Goal: Information Seeking & Learning: Check status

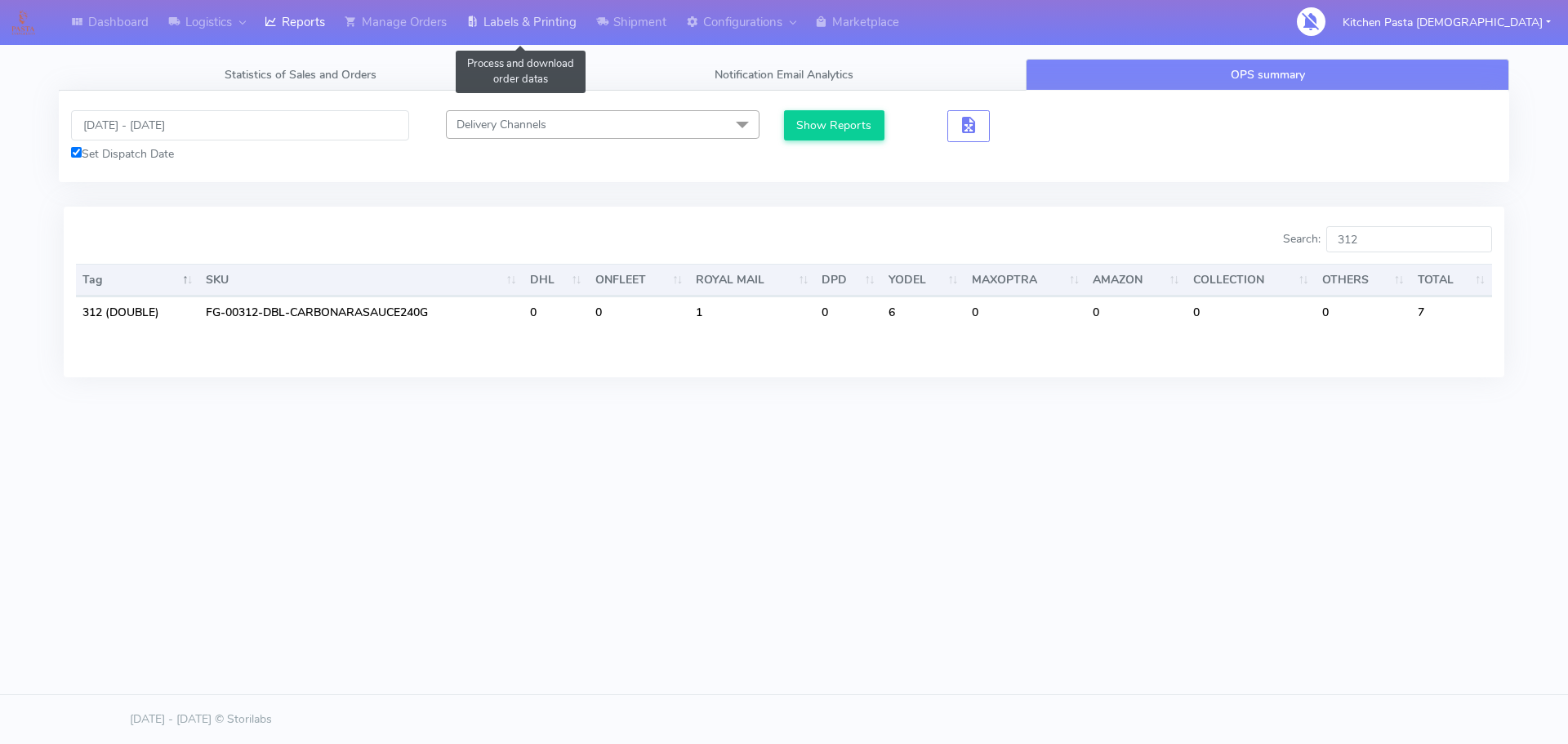
drag, startPoint x: 464, startPoint y: 27, endPoint x: 487, endPoint y: 23, distance: 23.3
click at [464, 27] on link "Labels & Printing" at bounding box center [521, 22] width 130 height 45
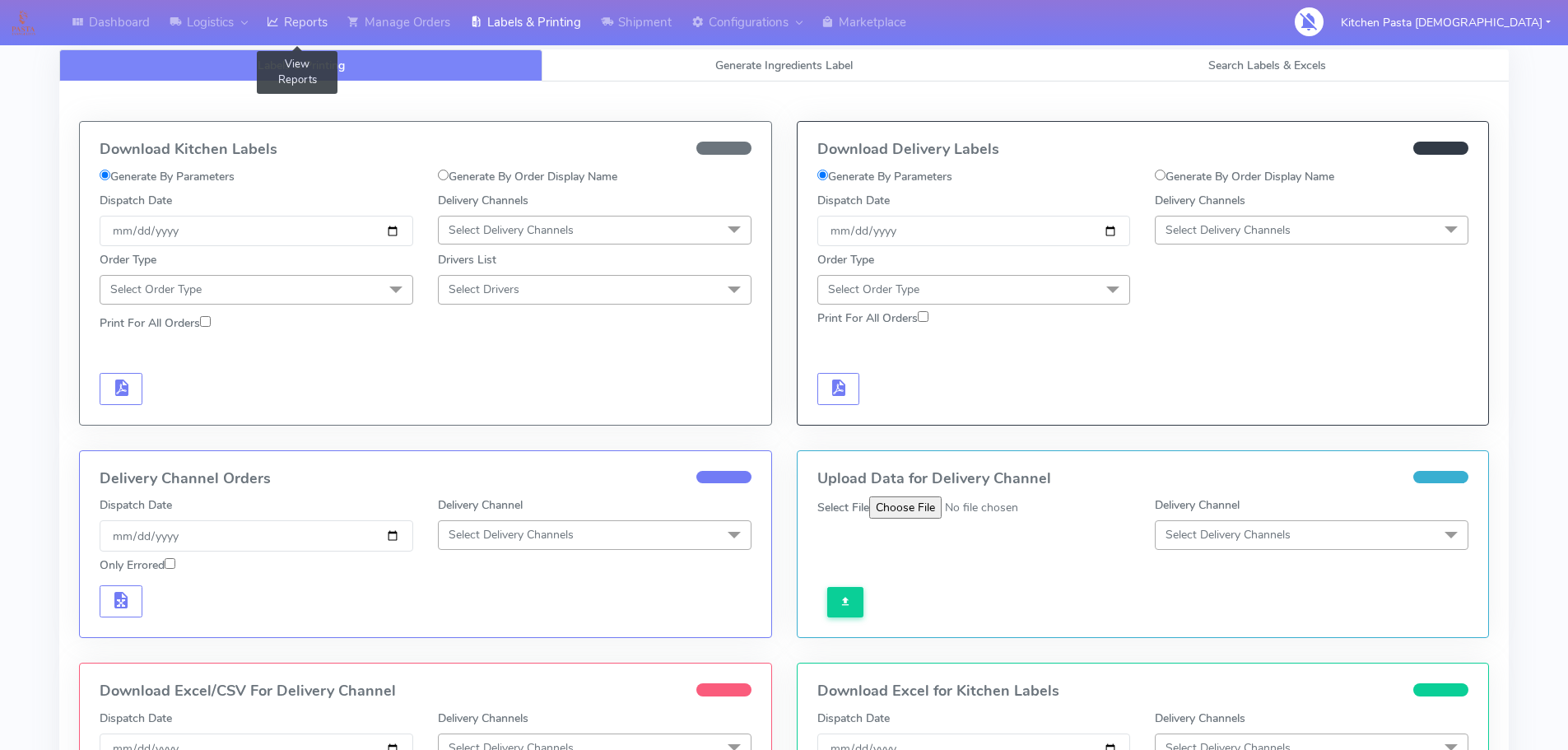
click at [304, 18] on link "Reports" at bounding box center [297, 23] width 81 height 45
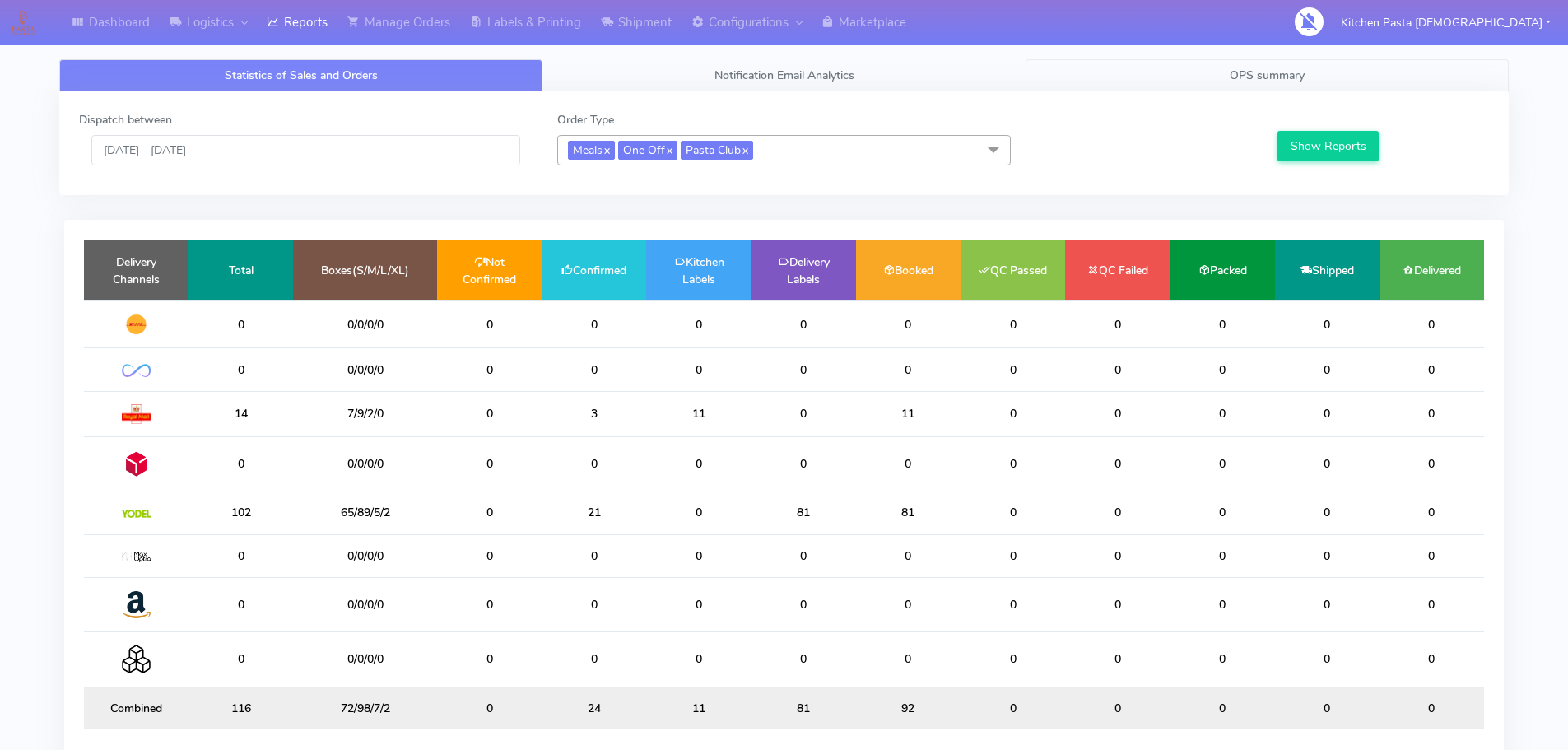
click at [1247, 78] on span "OPS summary" at bounding box center [1267, 76] width 75 height 16
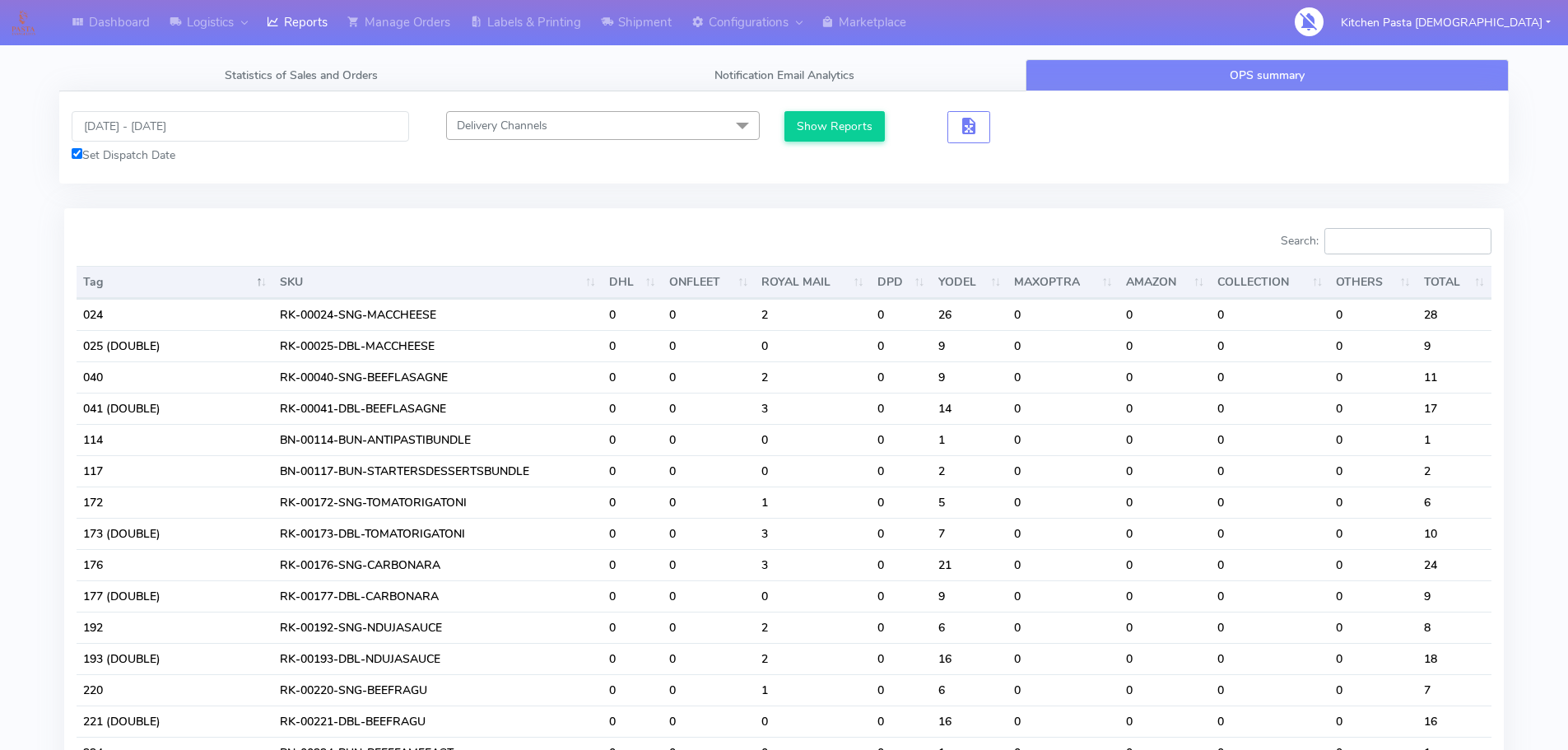
click at [1378, 234] on input "Search:" at bounding box center [1408, 241] width 167 height 27
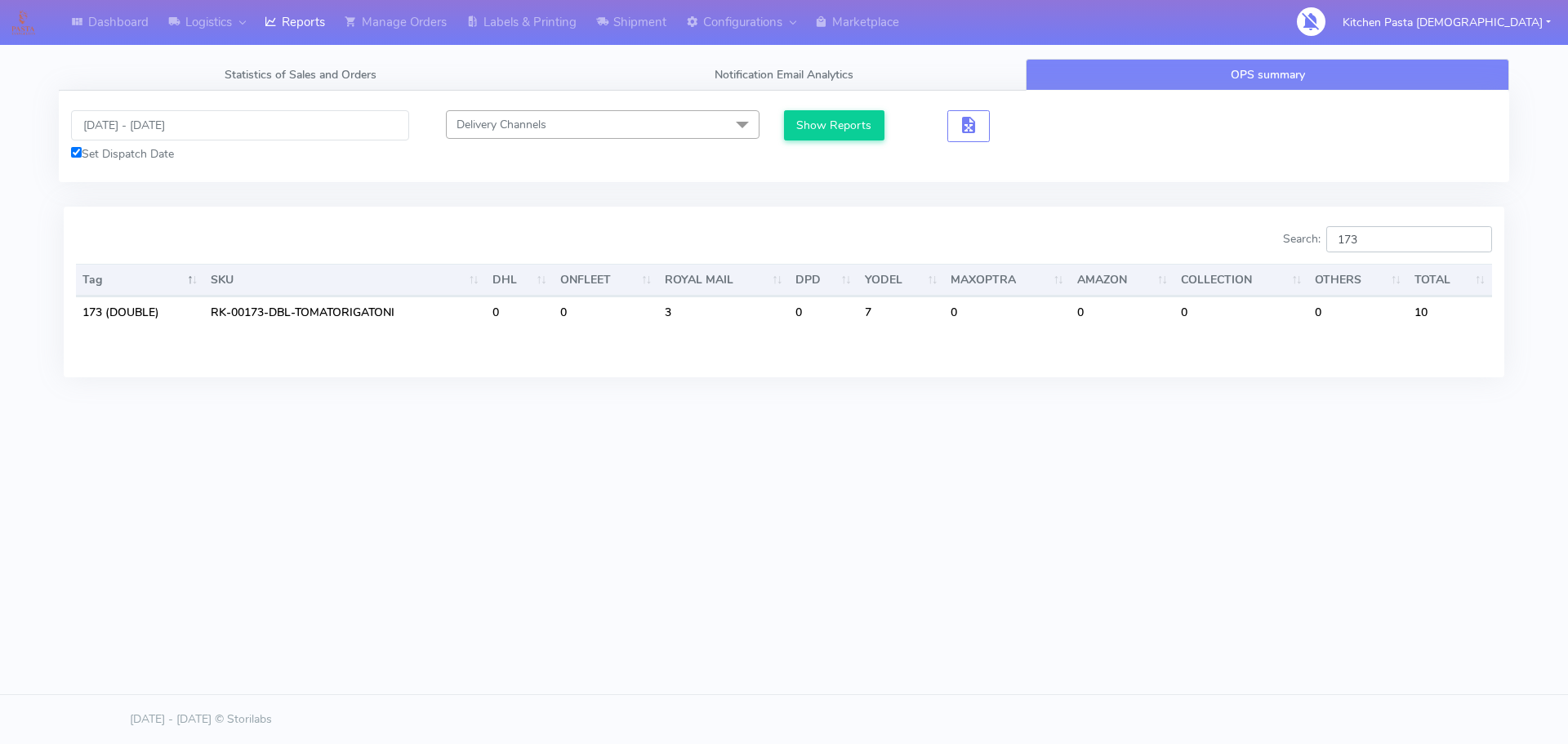
type input "173"
click at [321, 37] on link "Reports" at bounding box center [295, 22] width 80 height 45
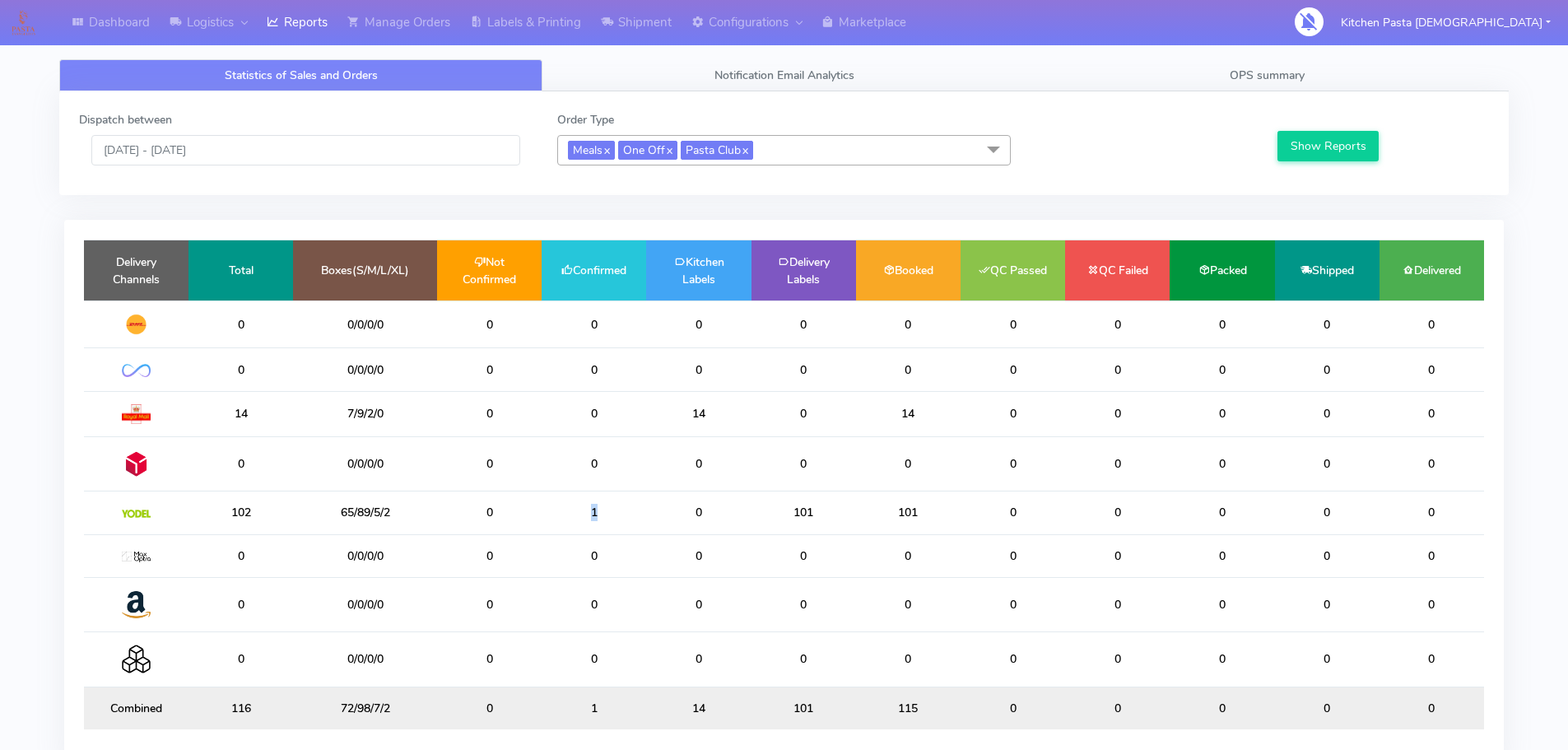
drag, startPoint x: 622, startPoint y: 524, endPoint x: 539, endPoint y: 516, distance: 83.4
click at [539, 516] on tr "102 65/89/5/2 0 1 0 101 101 0 0 0 0 0" at bounding box center [784, 512] width 1400 height 42
drag, startPoint x: 778, startPoint y: 516, endPoint x: 660, endPoint y: 513, distance: 118.0
click at [660, 513] on tr "102 65/89/5/2 0 1 0 101 101 0 0 0 0 0" at bounding box center [784, 512] width 1400 height 42
drag, startPoint x: 313, startPoint y: 515, endPoint x: 294, endPoint y: 513, distance: 19.1
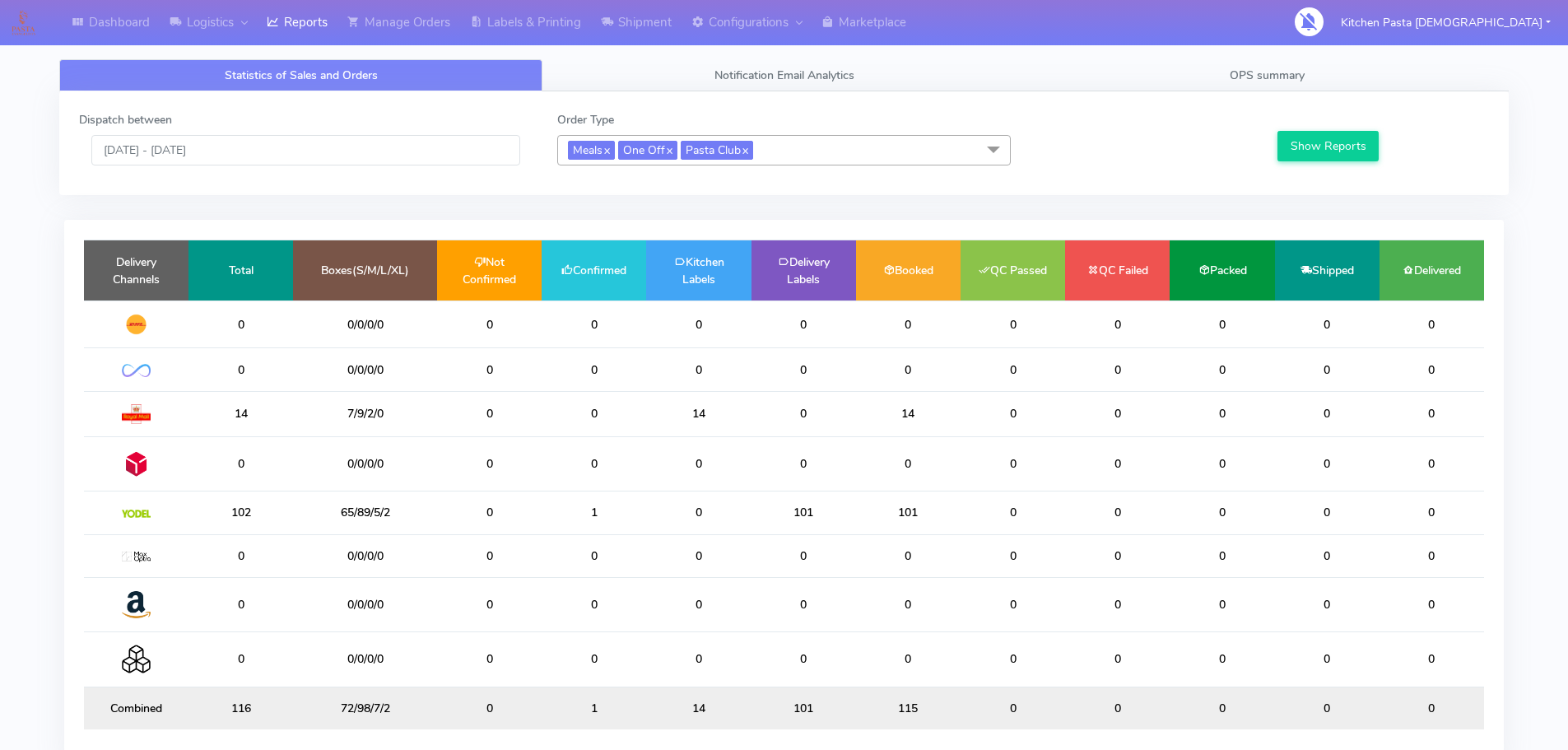
click at [294, 513] on td "65/89/5/2" at bounding box center [365, 512] width 144 height 42
drag, startPoint x: 345, startPoint y: 511, endPoint x: 331, endPoint y: 510, distance: 14.0
click at [331, 510] on td "65/89/5/2" at bounding box center [365, 512] width 144 height 42
click at [330, 510] on td "65/89/5/2" at bounding box center [365, 512] width 144 height 42
drag, startPoint x: 381, startPoint y: 520, endPoint x: 237, endPoint y: 499, distance: 145.5
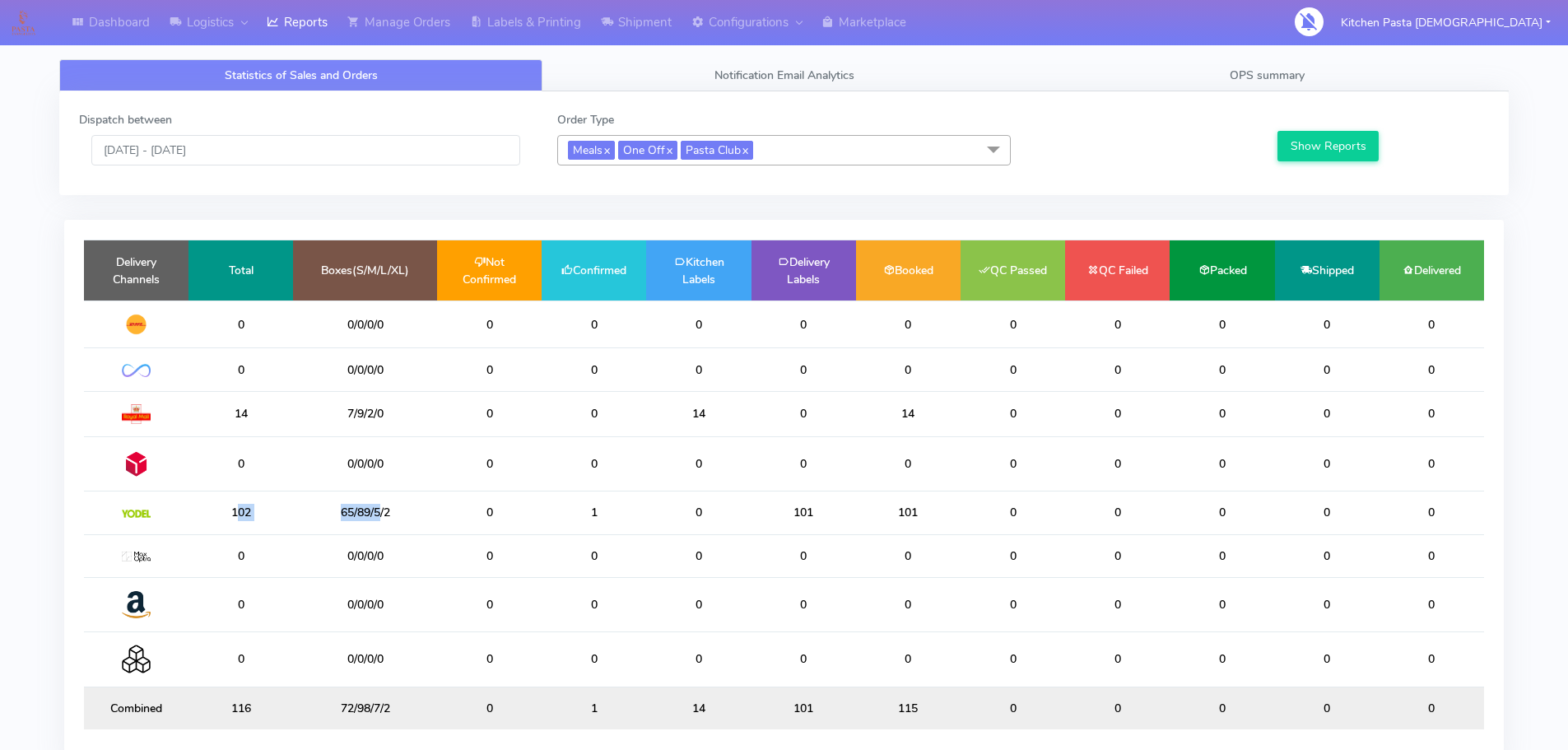
click at [237, 499] on tr "102 65/89/5/2 0 1 0 101 101 0 0 0 0 0" at bounding box center [784, 512] width 1400 height 42
click at [451, 547] on td "0" at bounding box center [489, 555] width 104 height 42
drag, startPoint x: 397, startPoint y: 510, endPoint x: 291, endPoint y: 495, distance: 107.1
click at [291, 495] on tr "102 65/89/5/2 0 1 0 101 101 0 0 0 0 0" at bounding box center [784, 512] width 1400 height 42
